Goal: Task Accomplishment & Management: Manage account settings

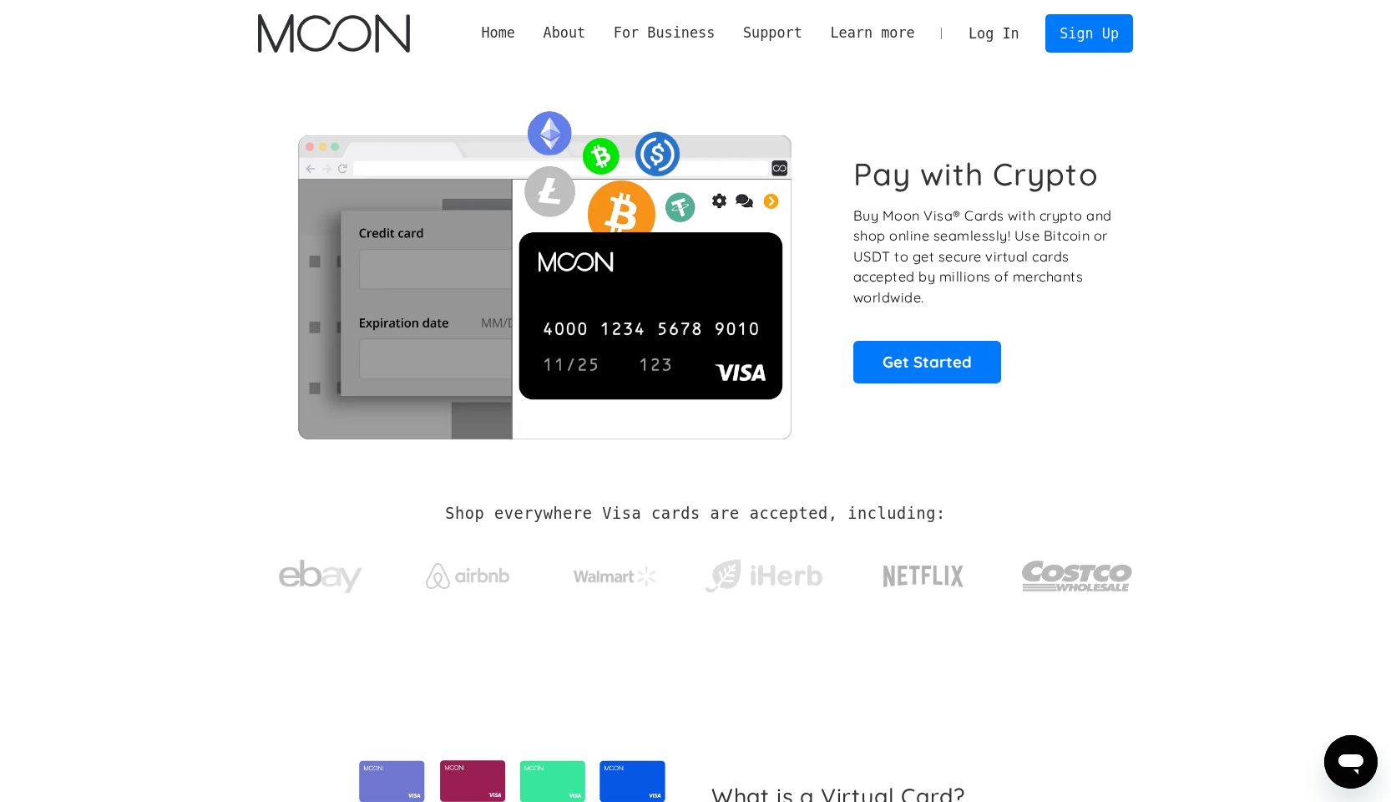
click at [984, 43] on link "Log In" at bounding box center [993, 33] width 78 height 37
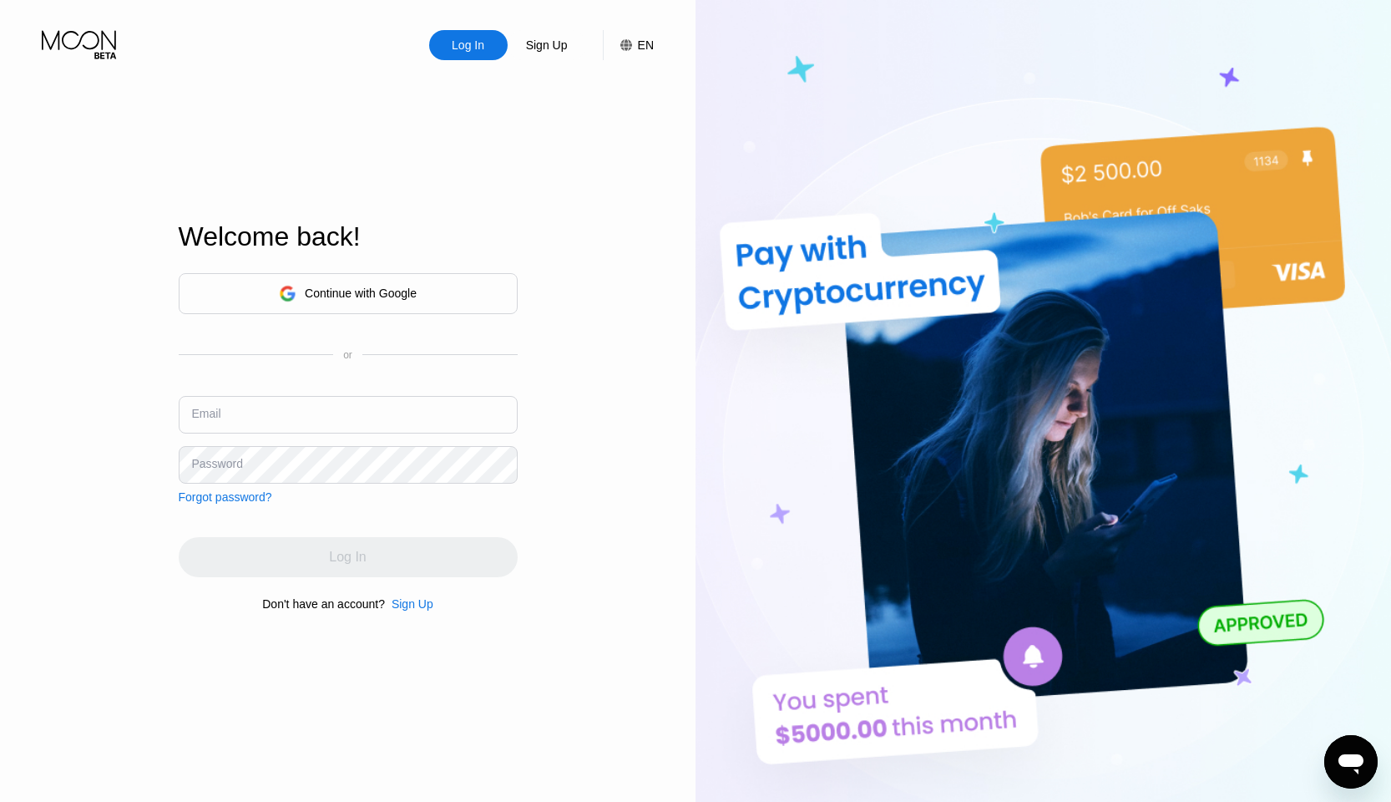
click at [375, 296] on div "Continue with Google" at bounding box center [361, 292] width 112 height 13
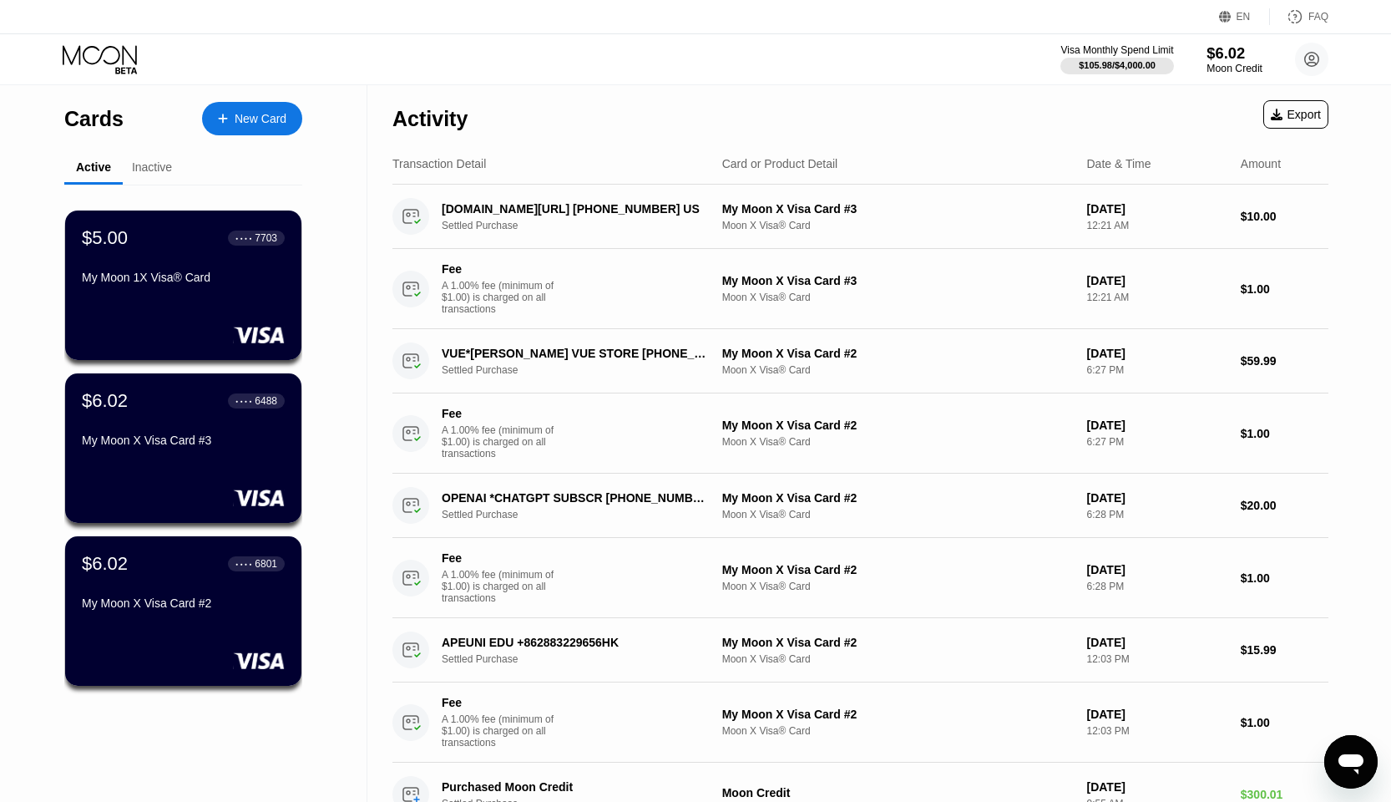
click at [1223, 61] on div "$6.02" at bounding box center [1235, 53] width 56 height 18
